Goal: Find specific page/section: Find specific page/section

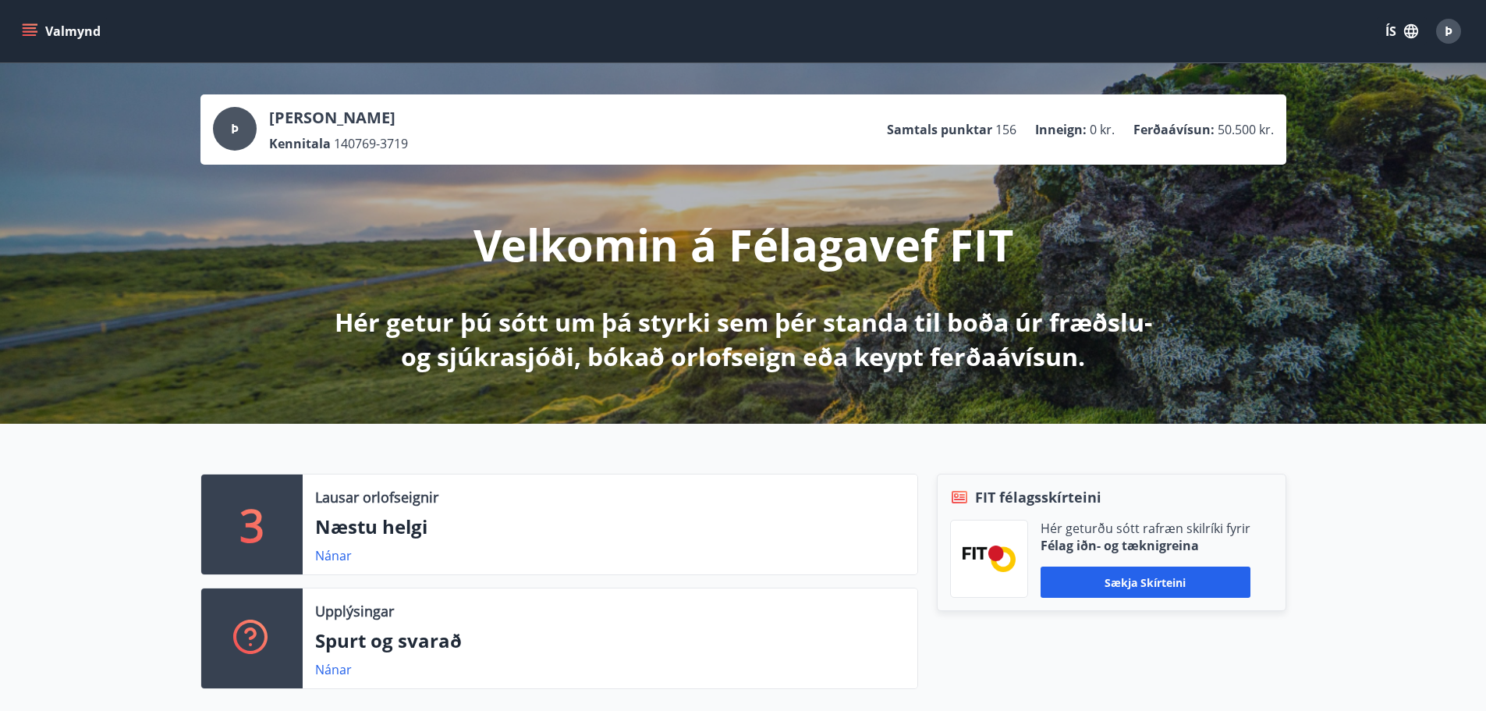
click at [47, 32] on button "Valmynd" at bounding box center [63, 31] width 88 height 28
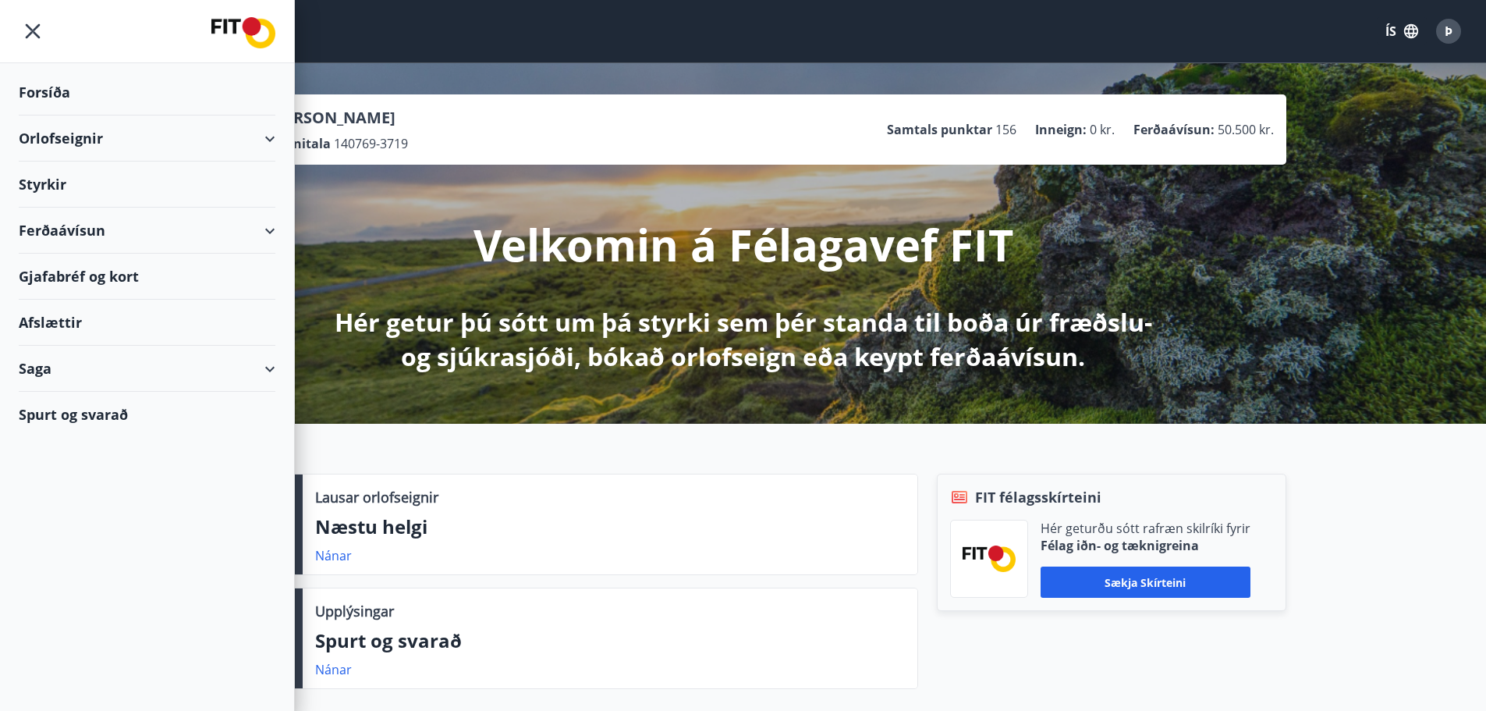
click at [45, 360] on div "Saga" at bounding box center [147, 369] width 257 height 46
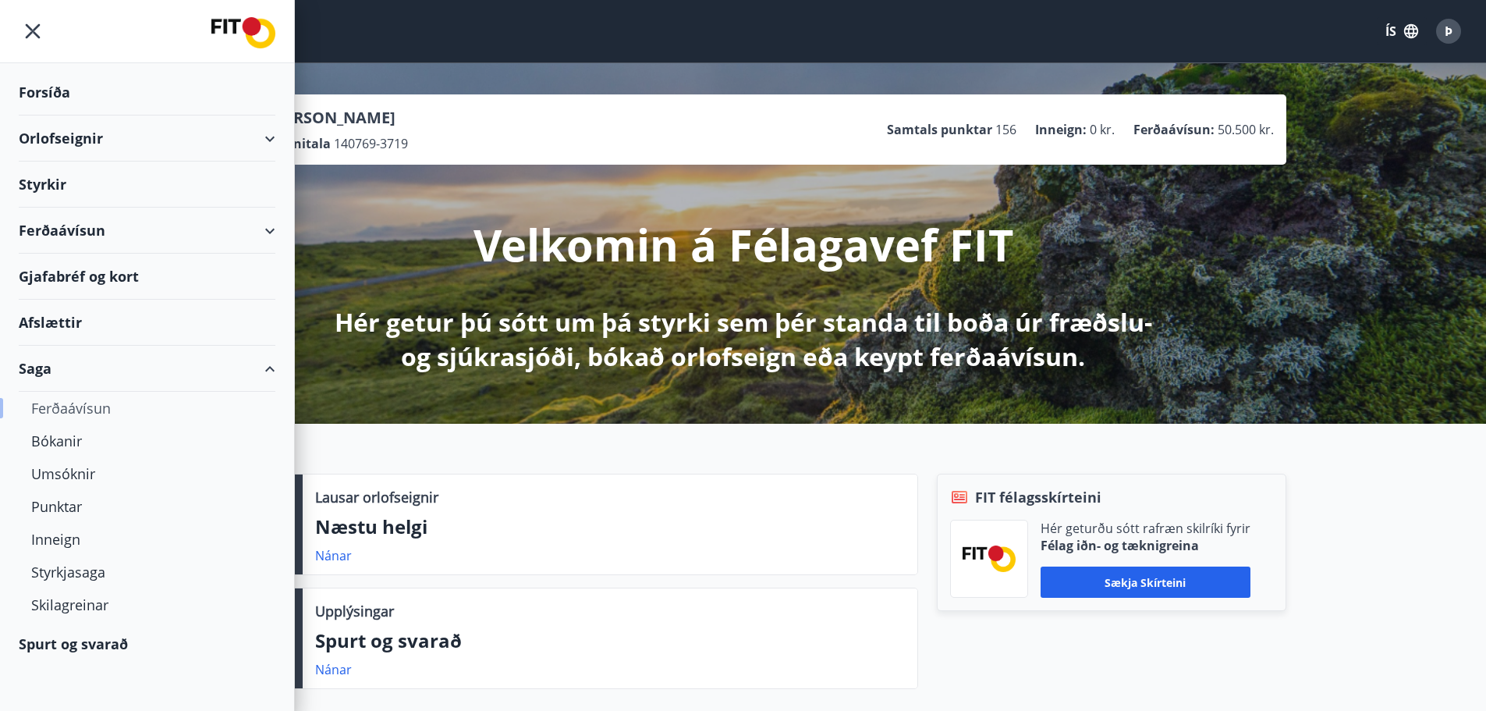
click at [80, 406] on div "Ferðaávísun" at bounding box center [147, 408] width 232 height 33
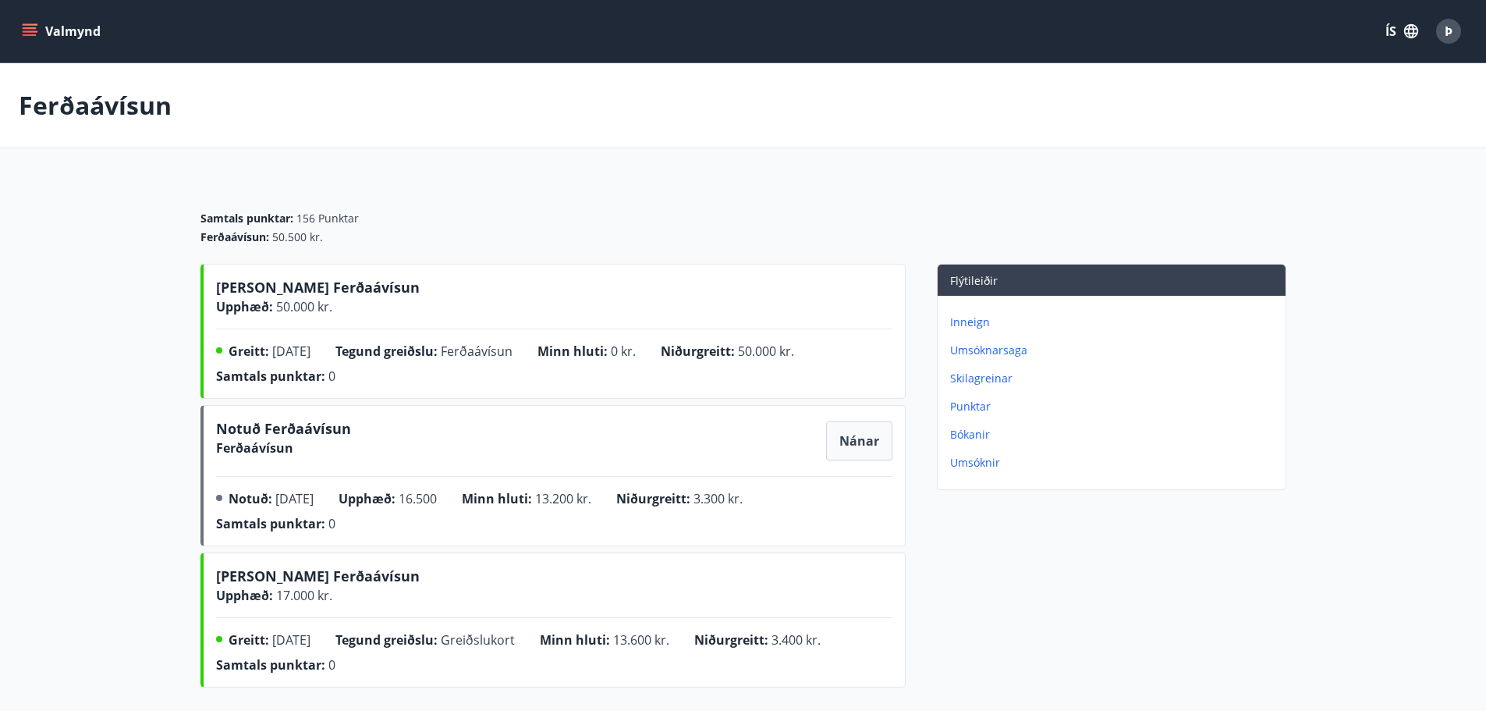
click at [246, 276] on div "[PERSON_NAME] Ferðaávísun Upphæð : 50.000 kr. Greitt : [DATE] Tegund greiðslu :…" at bounding box center [552, 331] width 705 height 135
click at [254, 296] on span "[PERSON_NAME] Ferðaávísun" at bounding box center [318, 290] width 204 height 25
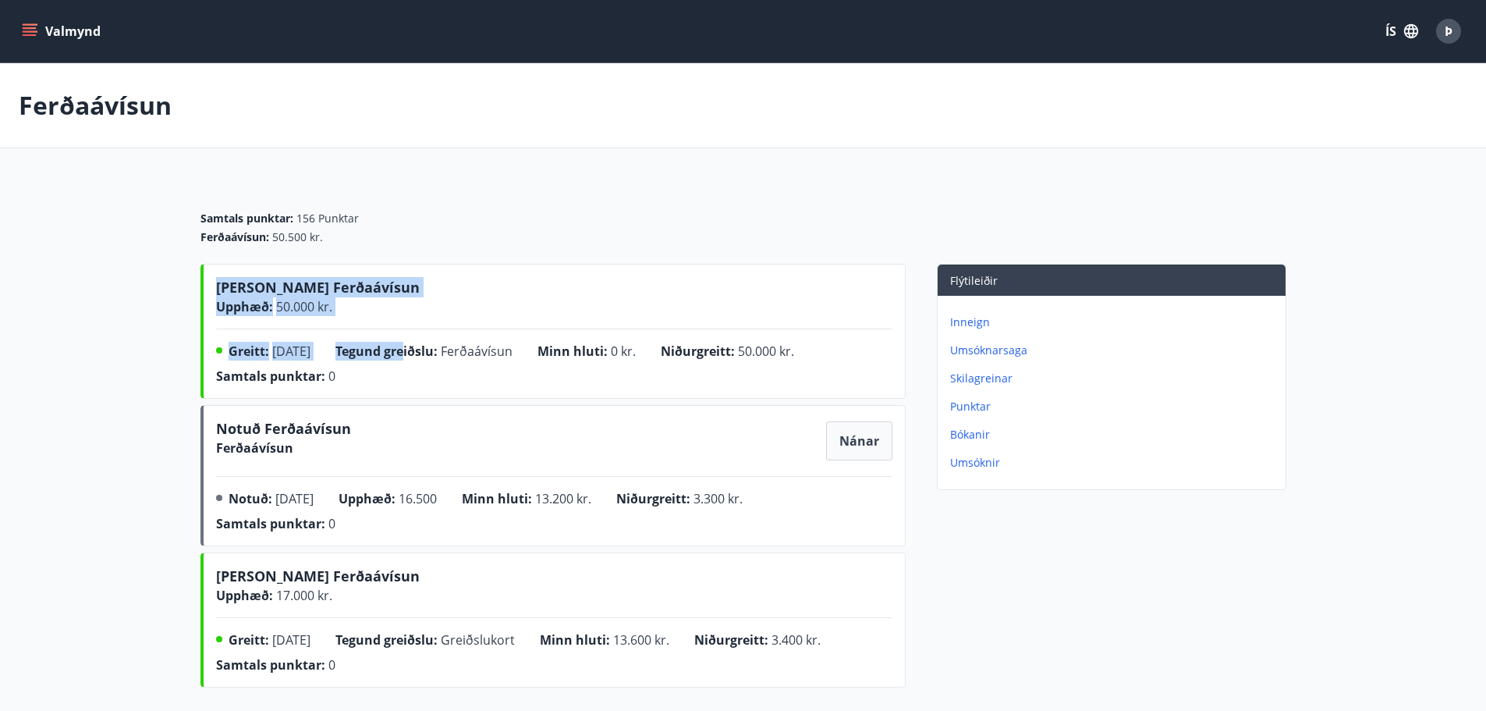
drag, startPoint x: 215, startPoint y: 285, endPoint x: 419, endPoint y: 392, distance: 229.9
click at [423, 392] on div "[PERSON_NAME] Ferðaávísun Upphæð : 50.000 kr. Greitt : [DATE] Tegund greiðslu :…" at bounding box center [552, 331] width 705 height 135
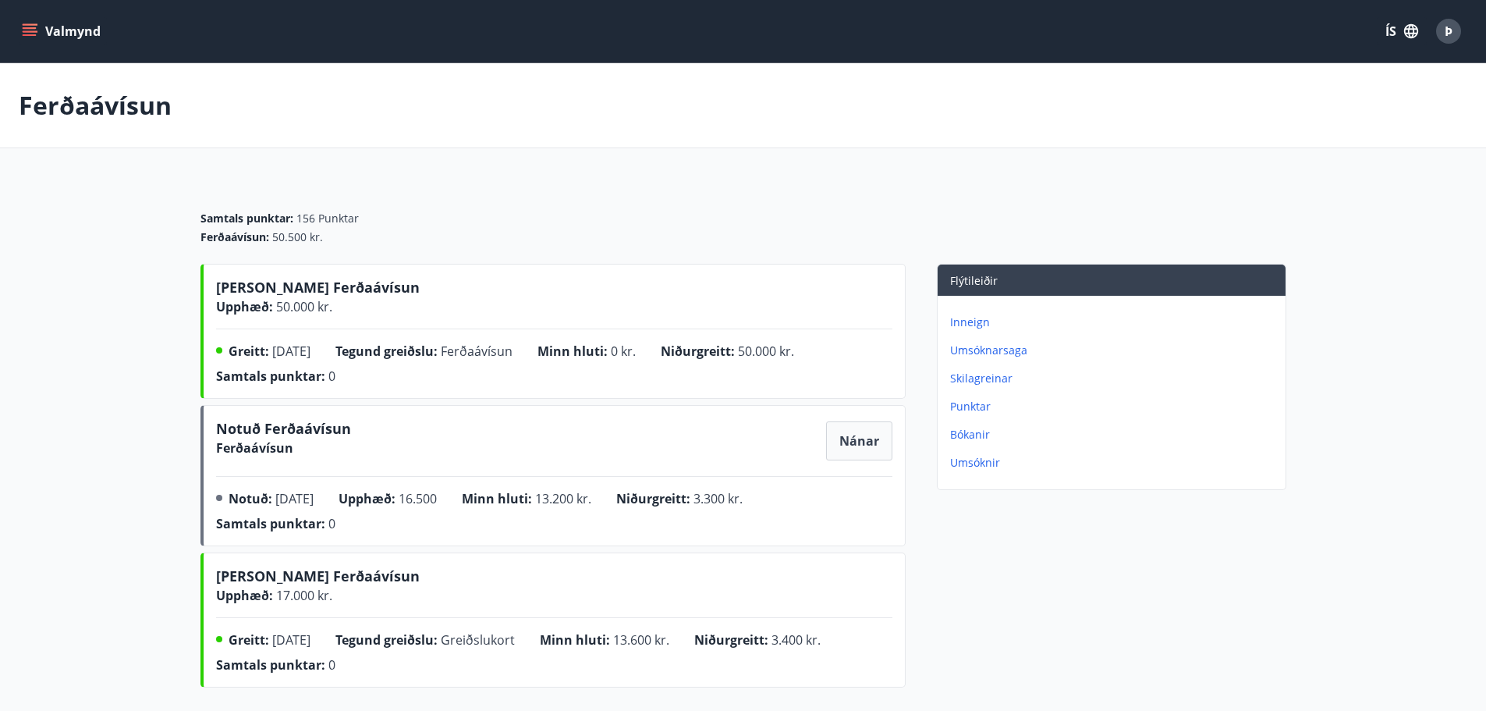
click at [378, 391] on div "Greitt : [DATE] Tegund greiðslu : [GEOGRAPHIC_DATA] Minn hluti : 0 kr. Niðurgre…" at bounding box center [554, 367] width 676 height 50
